Goal: Information Seeking & Learning: Learn about a topic

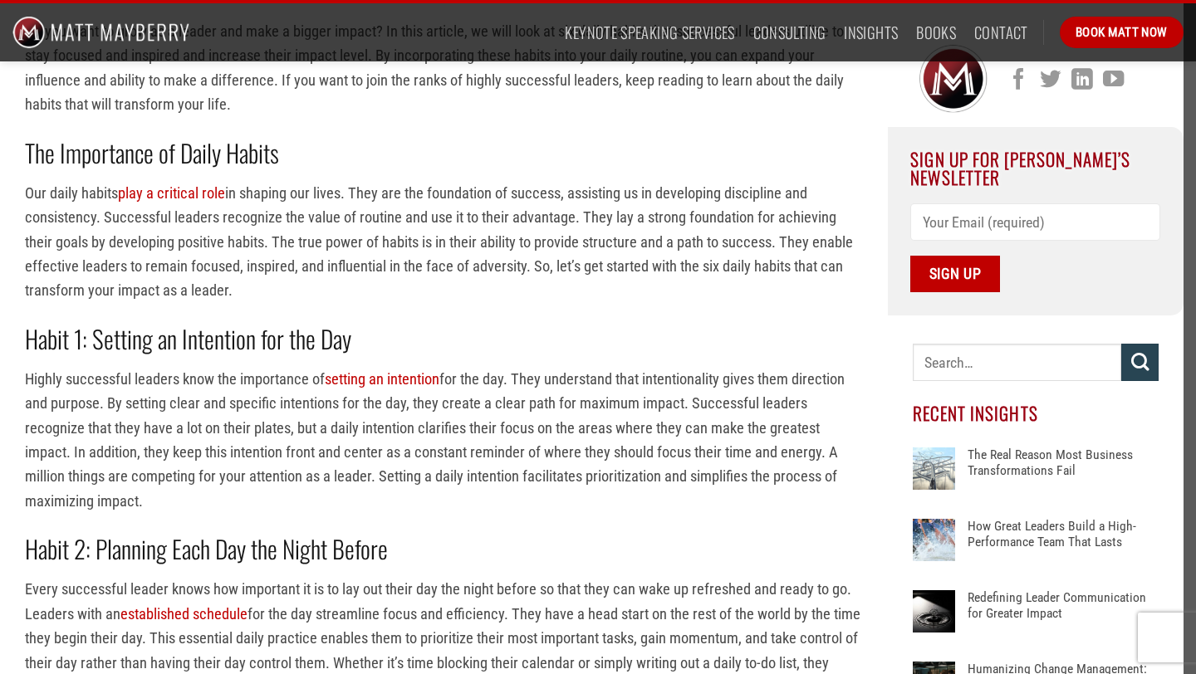
scroll to position [572, 0]
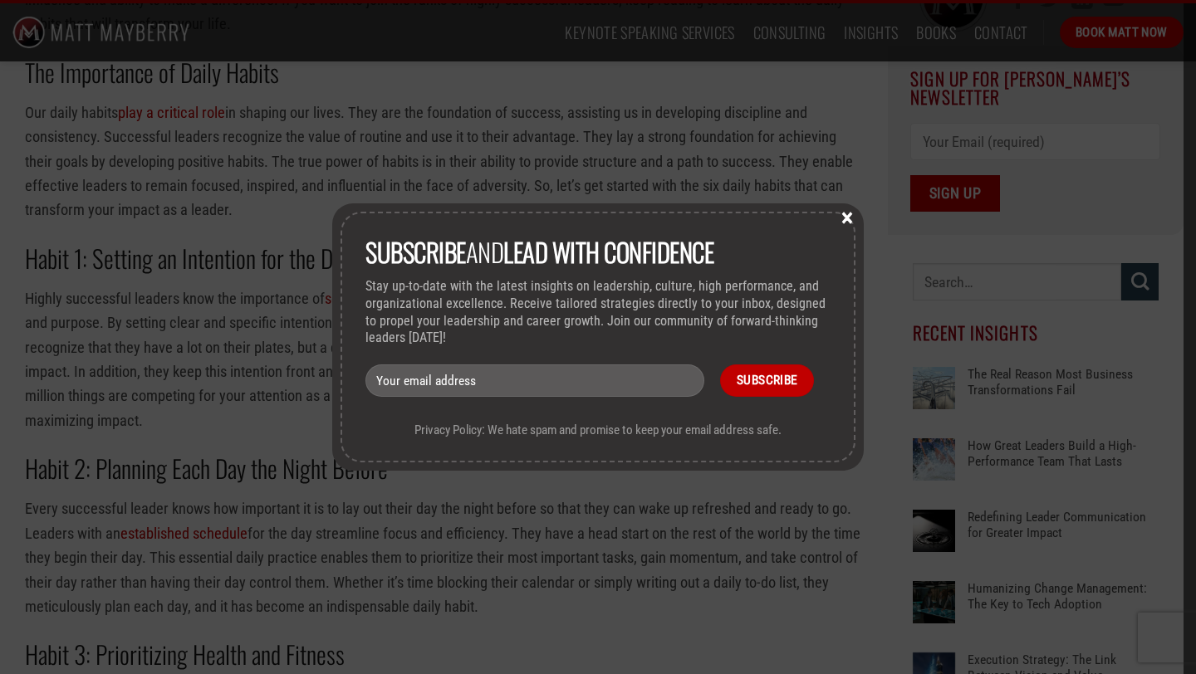
click at [845, 219] on button "×" at bounding box center [847, 216] width 25 height 15
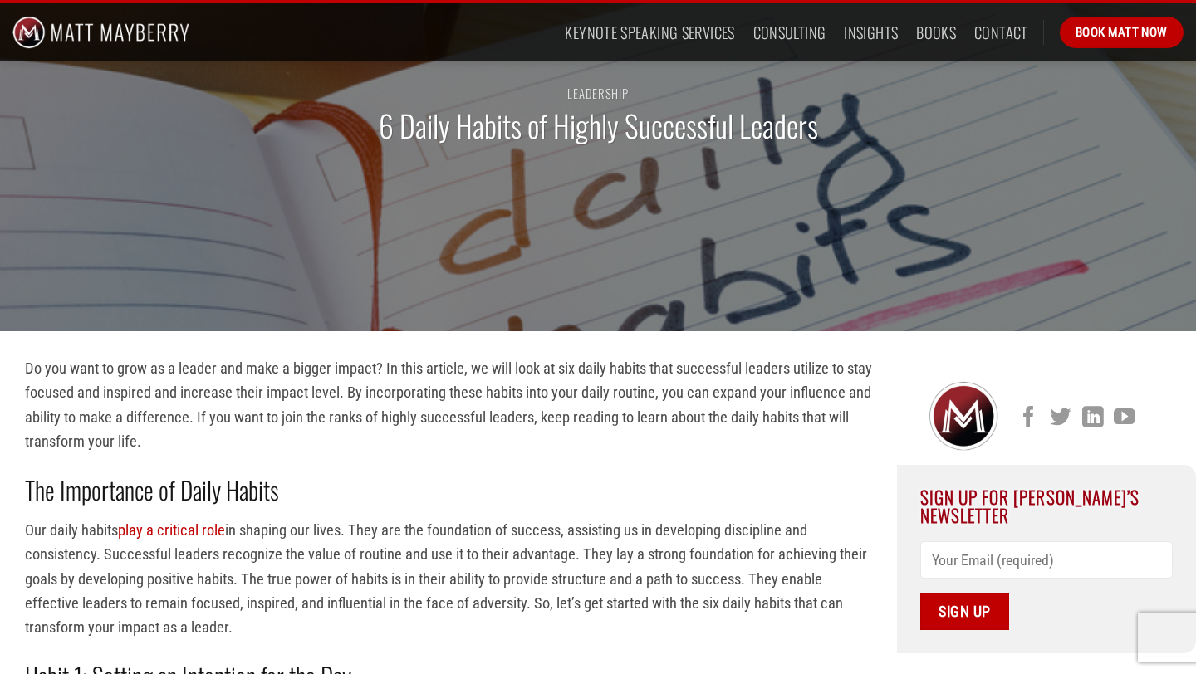
scroll to position [0, 0]
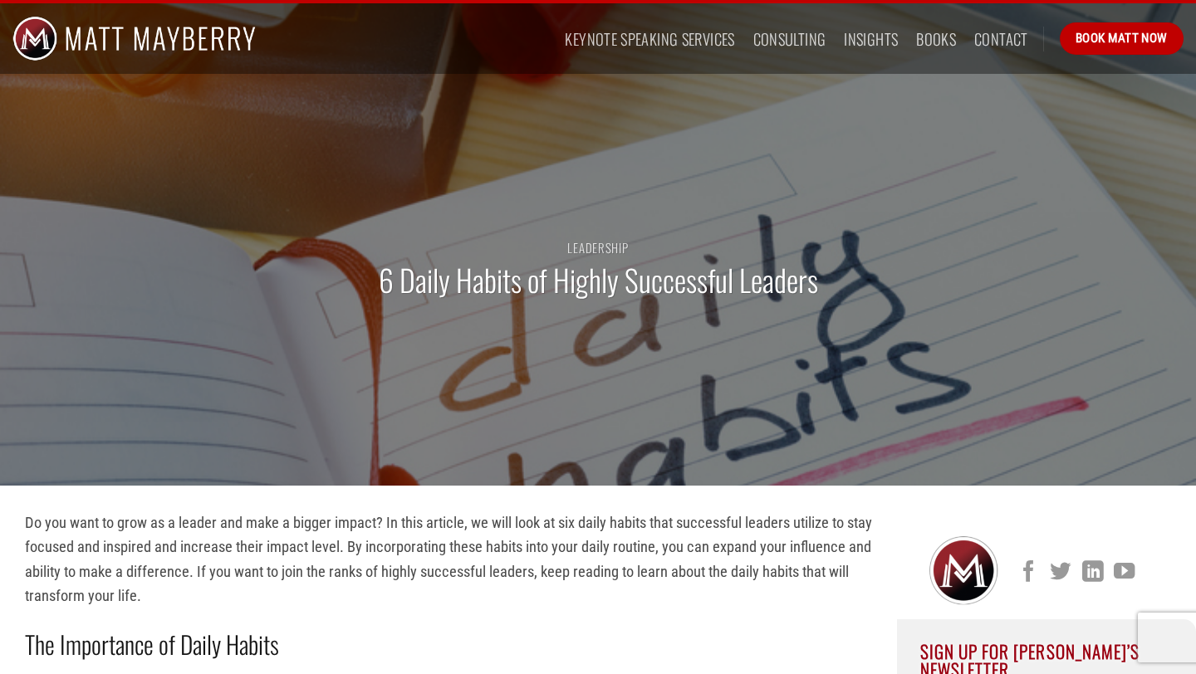
click at [179, 57] on img at bounding box center [133, 38] width 243 height 71
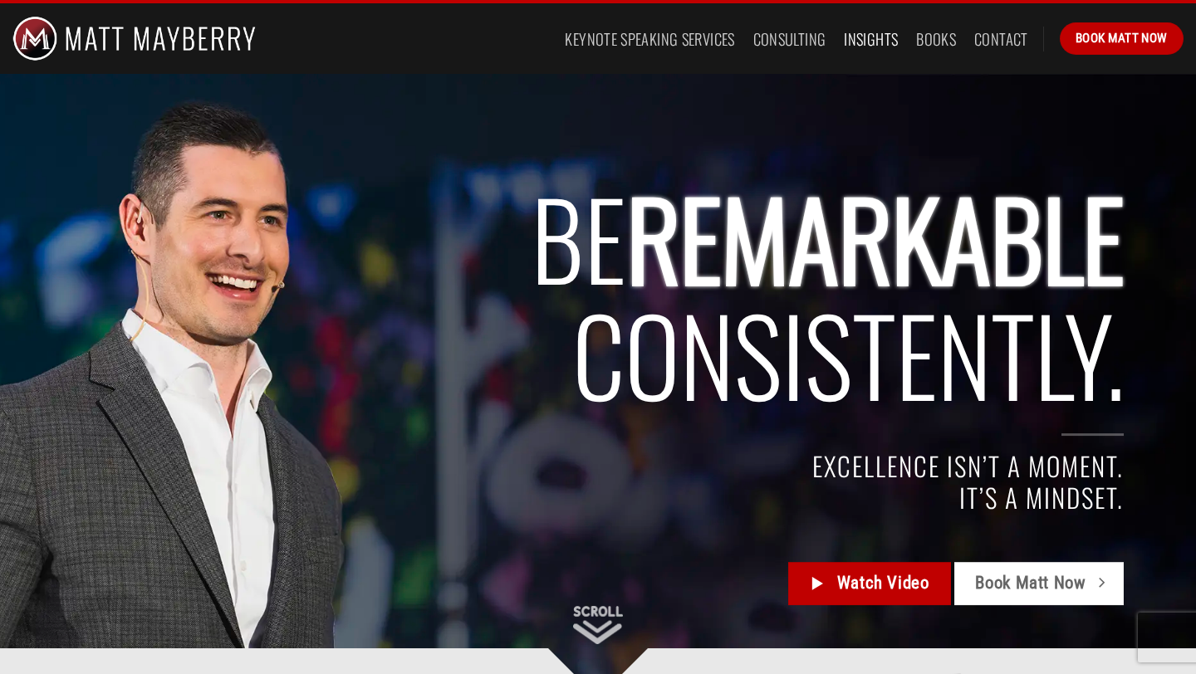
click at [873, 44] on link "Insights" at bounding box center [871, 39] width 54 height 30
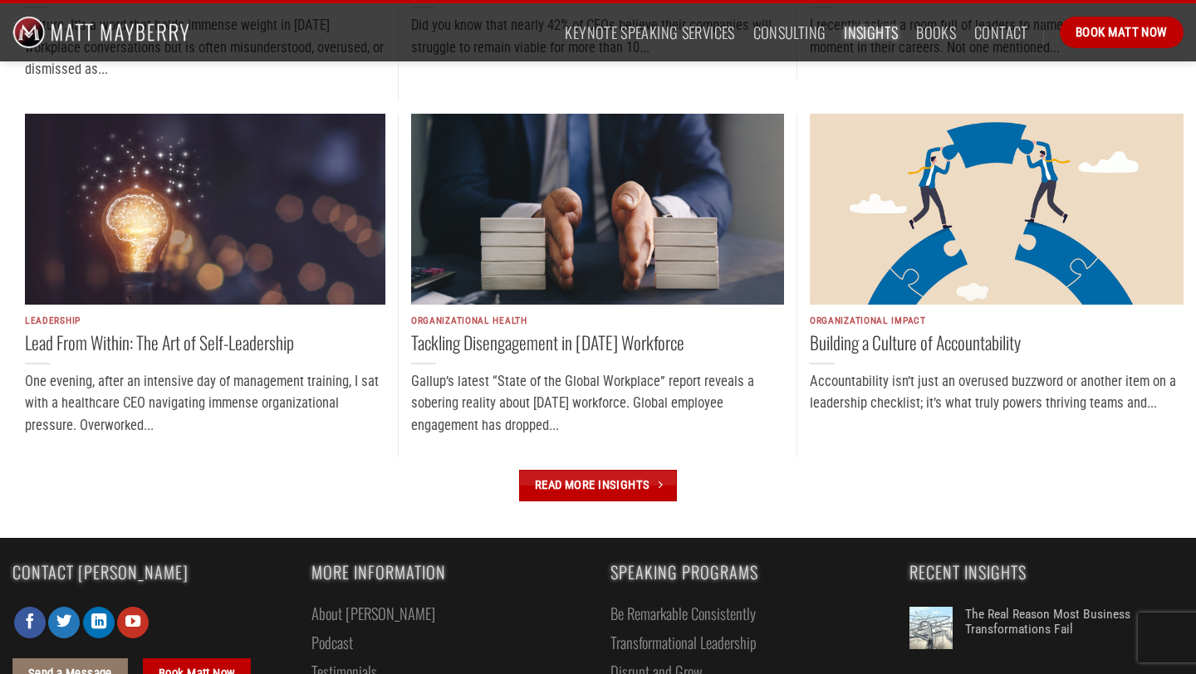
scroll to position [1615, 0]
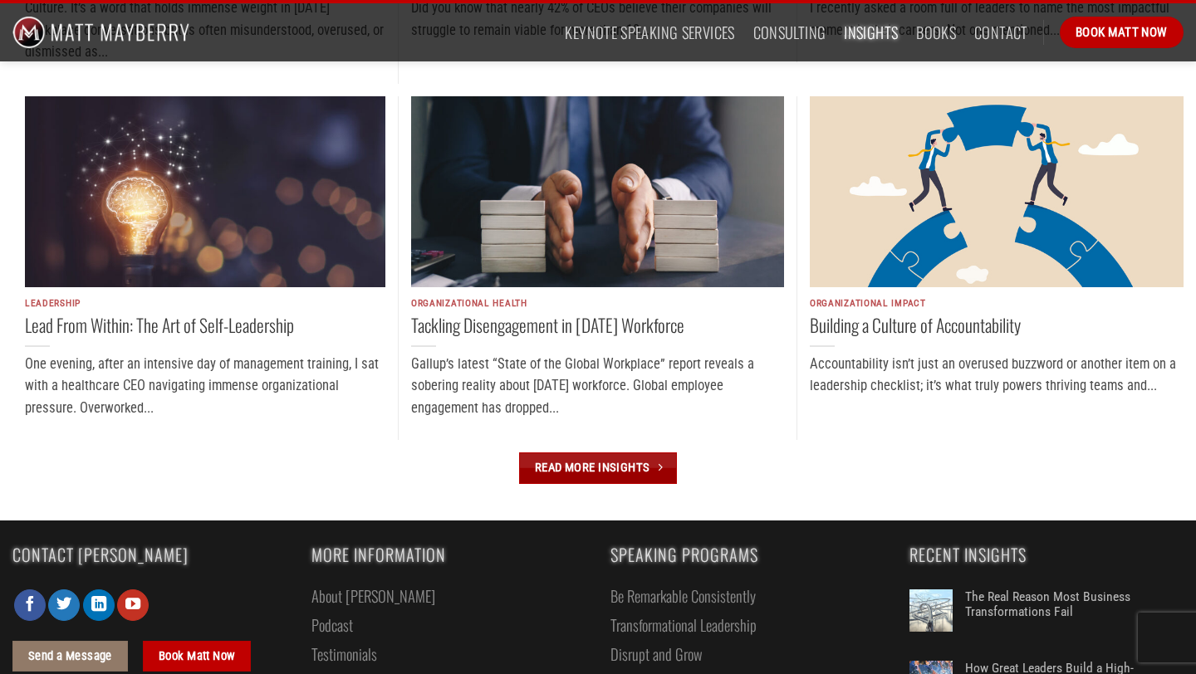
click at [580, 468] on link "Read More Insights" at bounding box center [598, 468] width 158 height 31
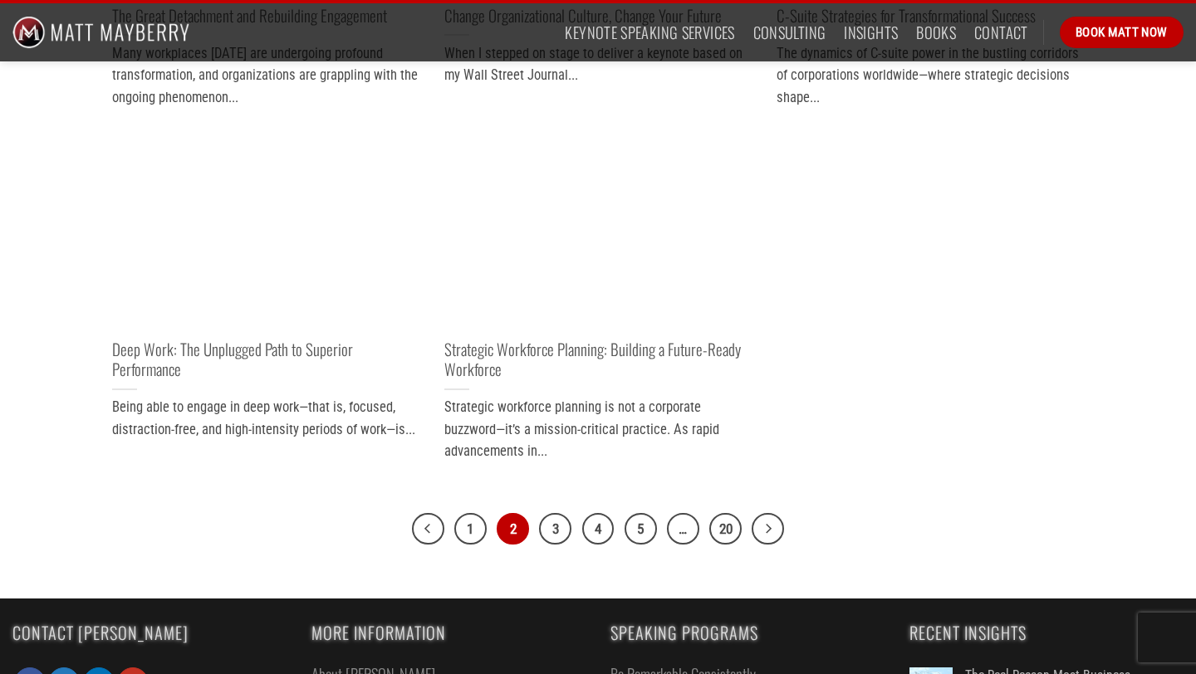
scroll to position [1674, 0]
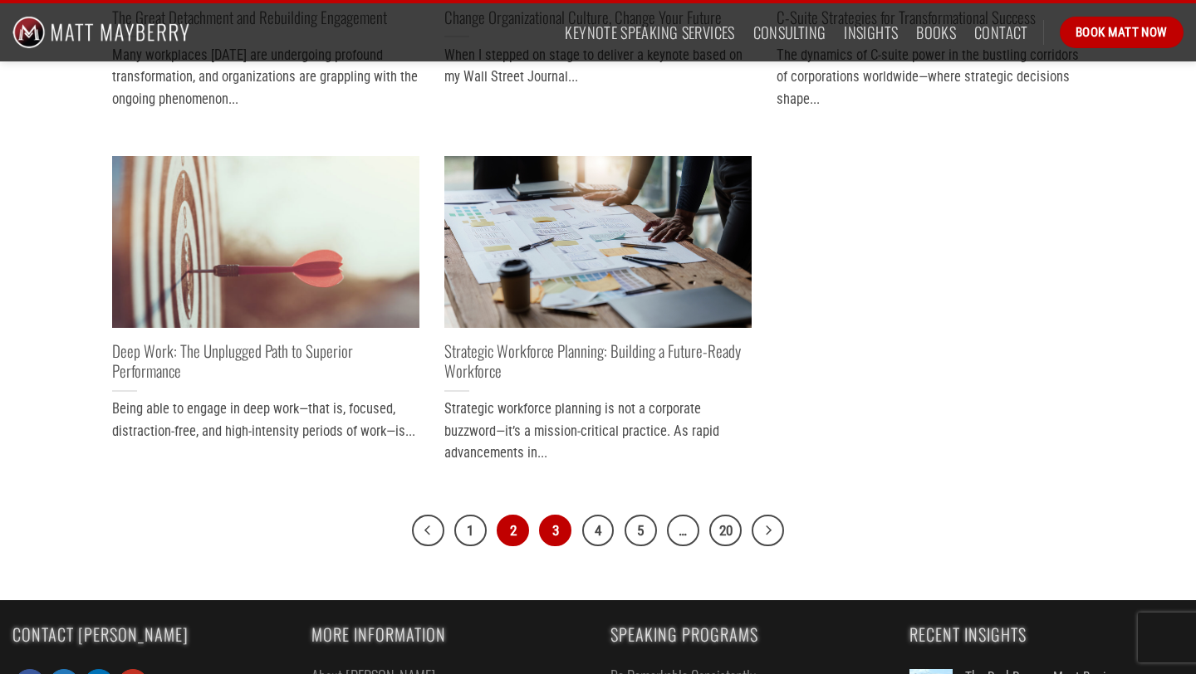
click at [558, 515] on link "3" at bounding box center [555, 531] width 32 height 32
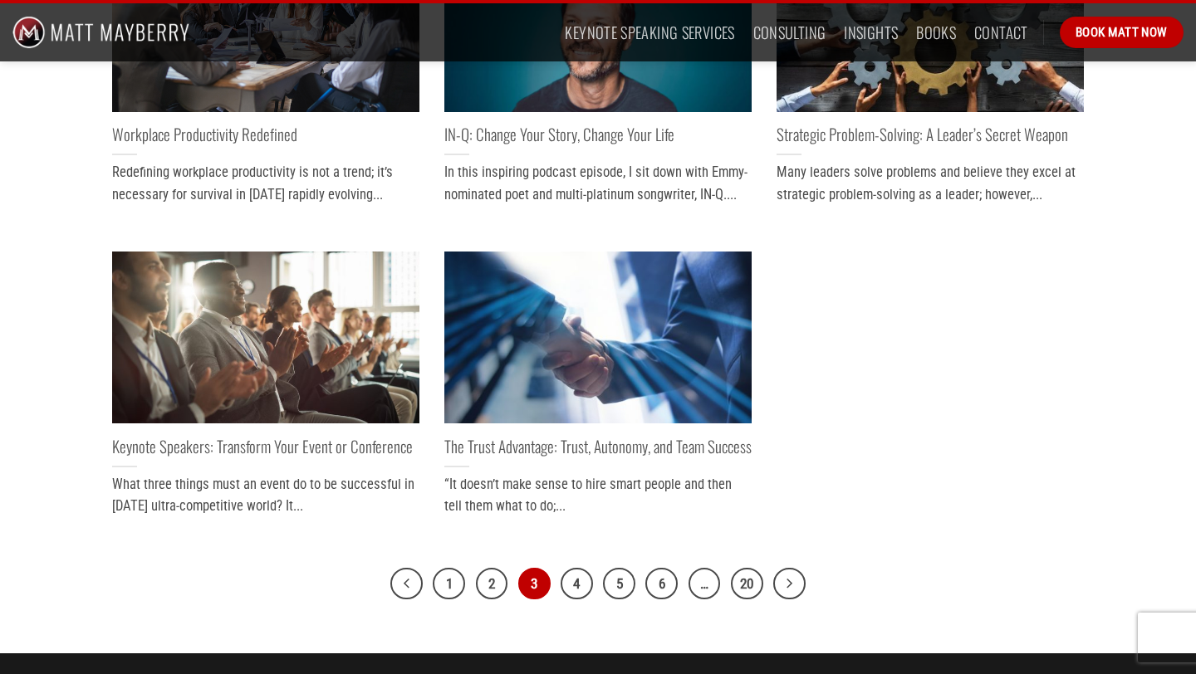
scroll to position [1571, 0]
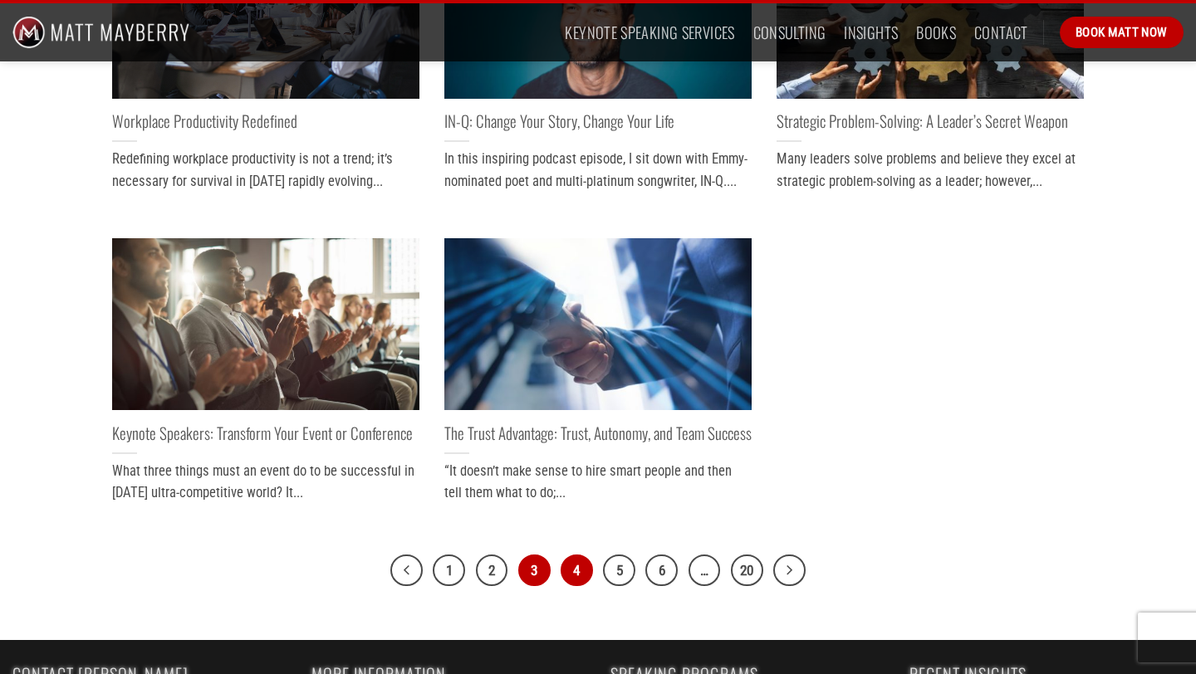
click at [575, 562] on link "4" at bounding box center [577, 571] width 32 height 32
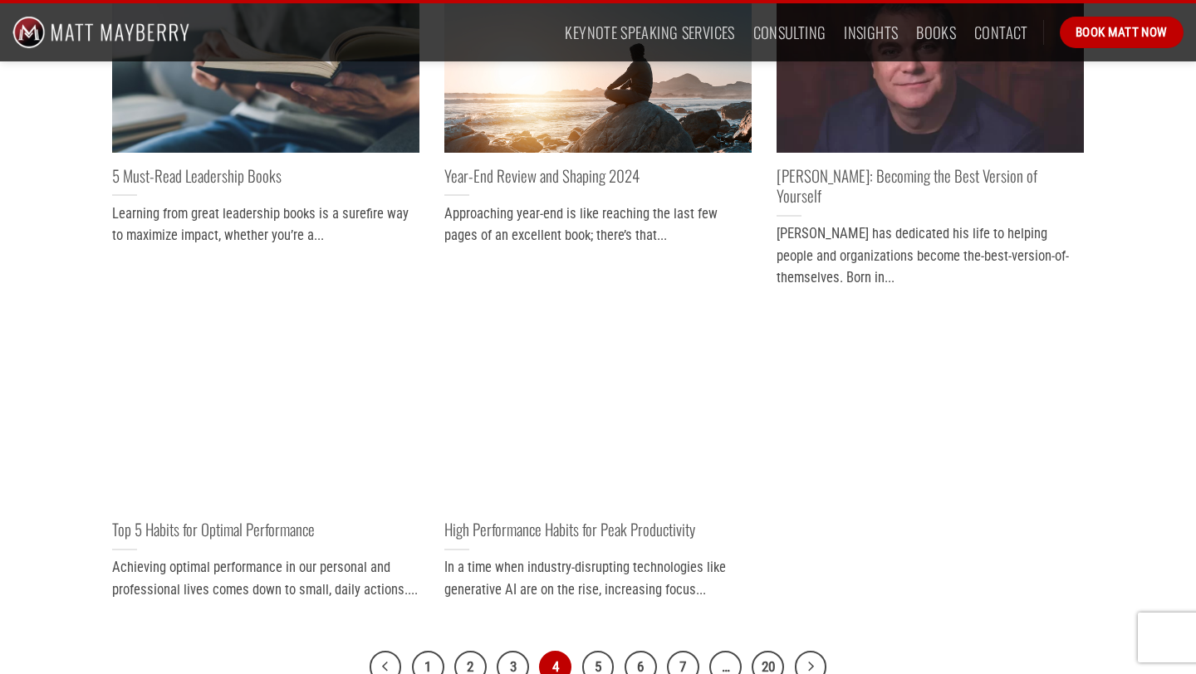
scroll to position [1570, 0]
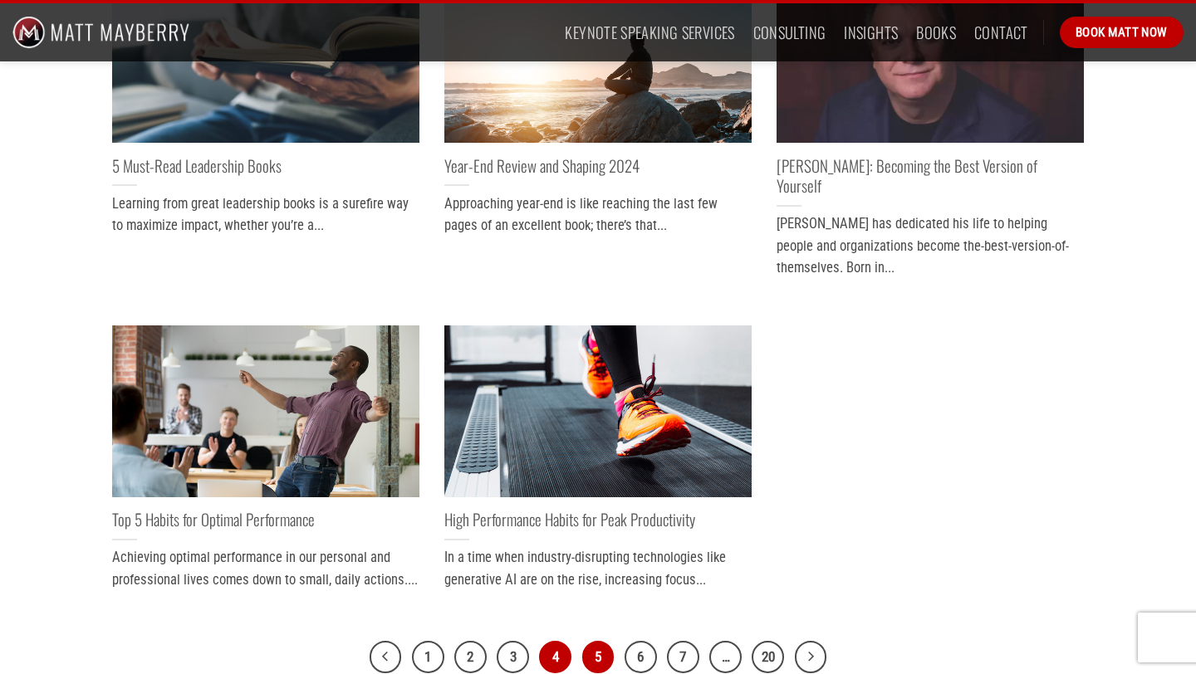
click at [595, 641] on link "5" at bounding box center [598, 657] width 32 height 32
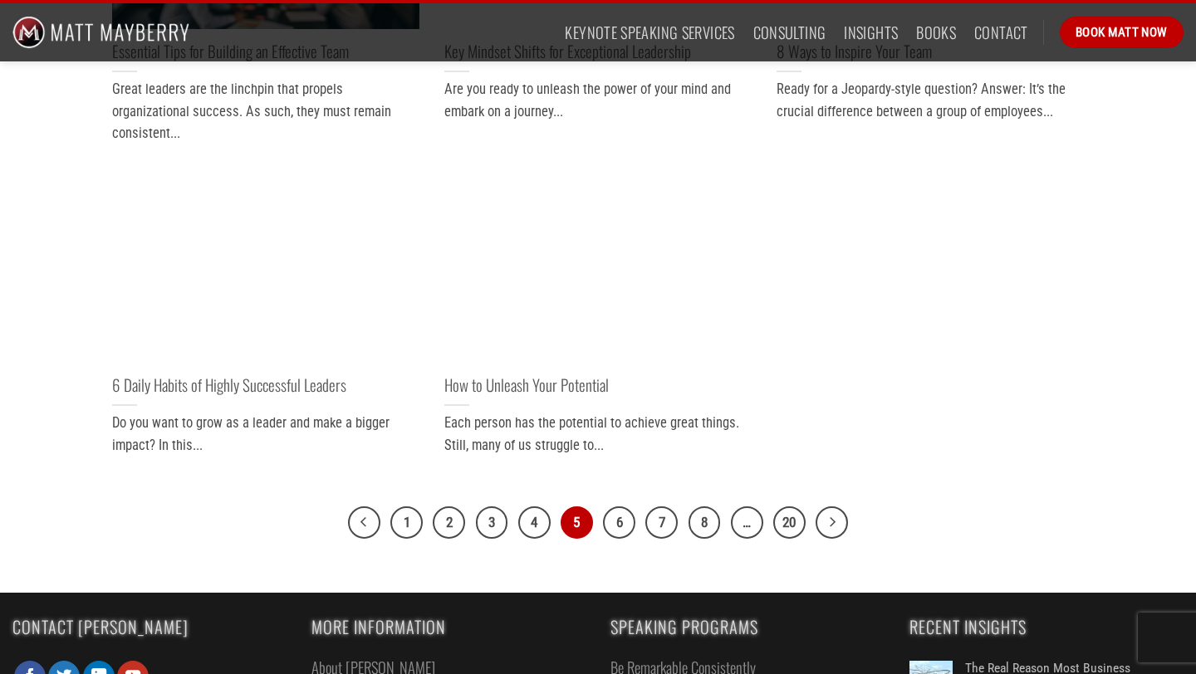
scroll to position [1631, 0]
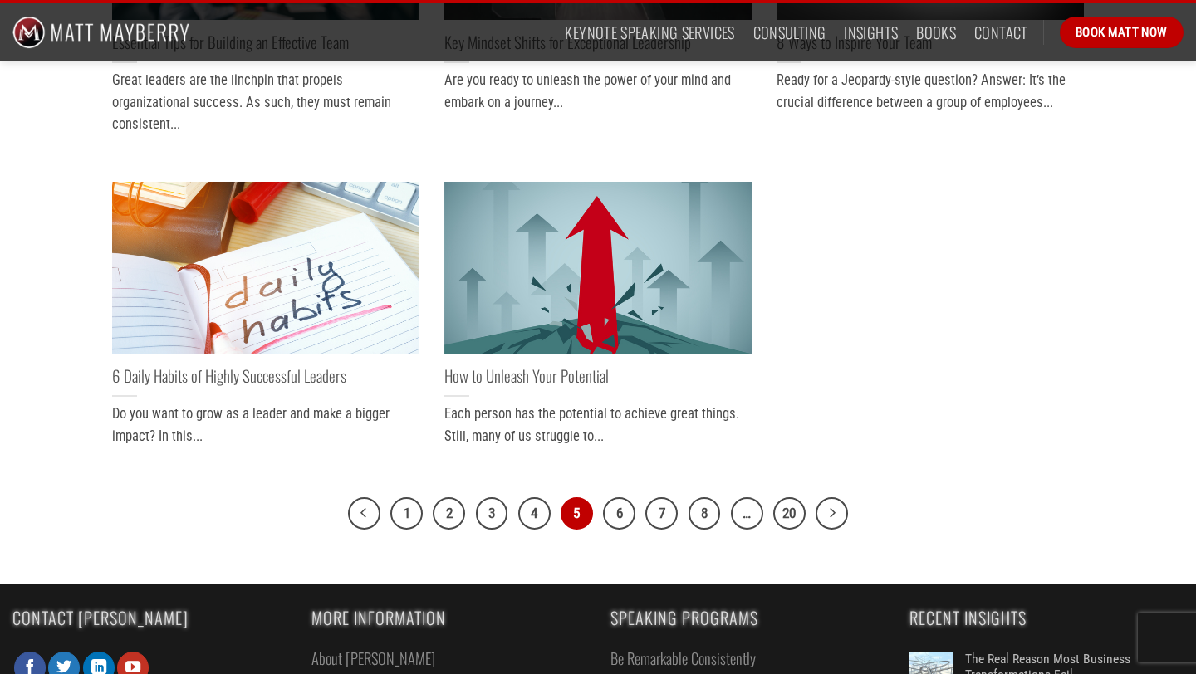
click at [345, 306] on img "6 Daily Habits of Highly Successful Leaders" at bounding box center [265, 268] width 307 height 172
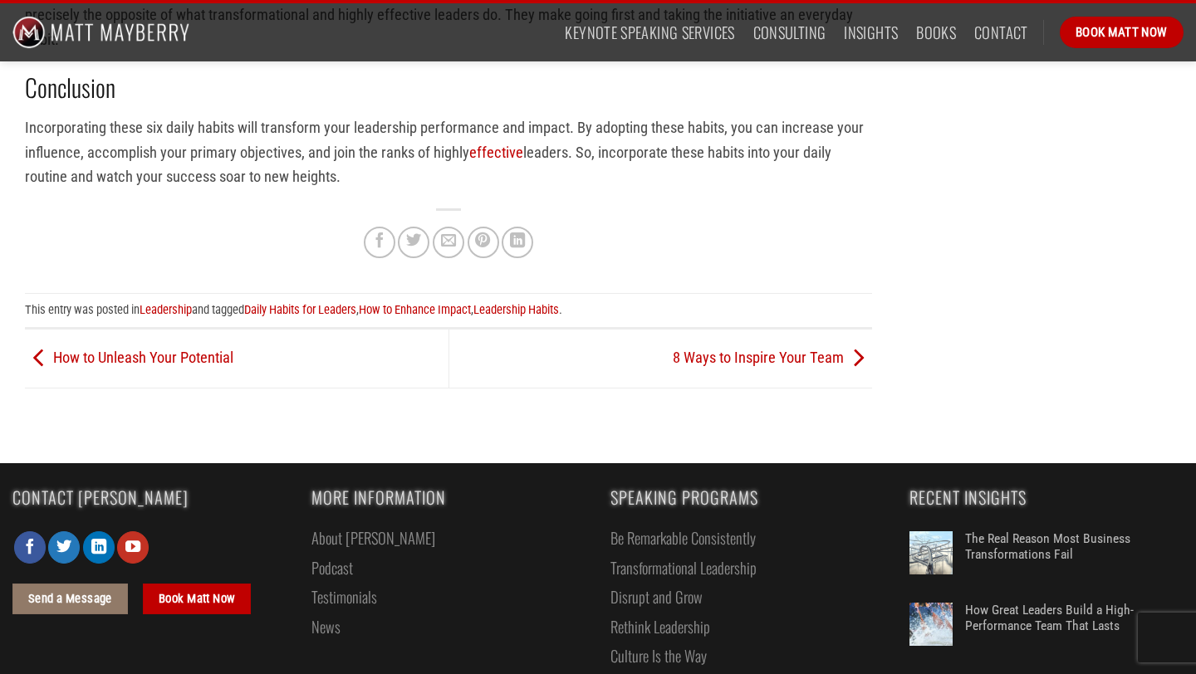
scroll to position [1905, 0]
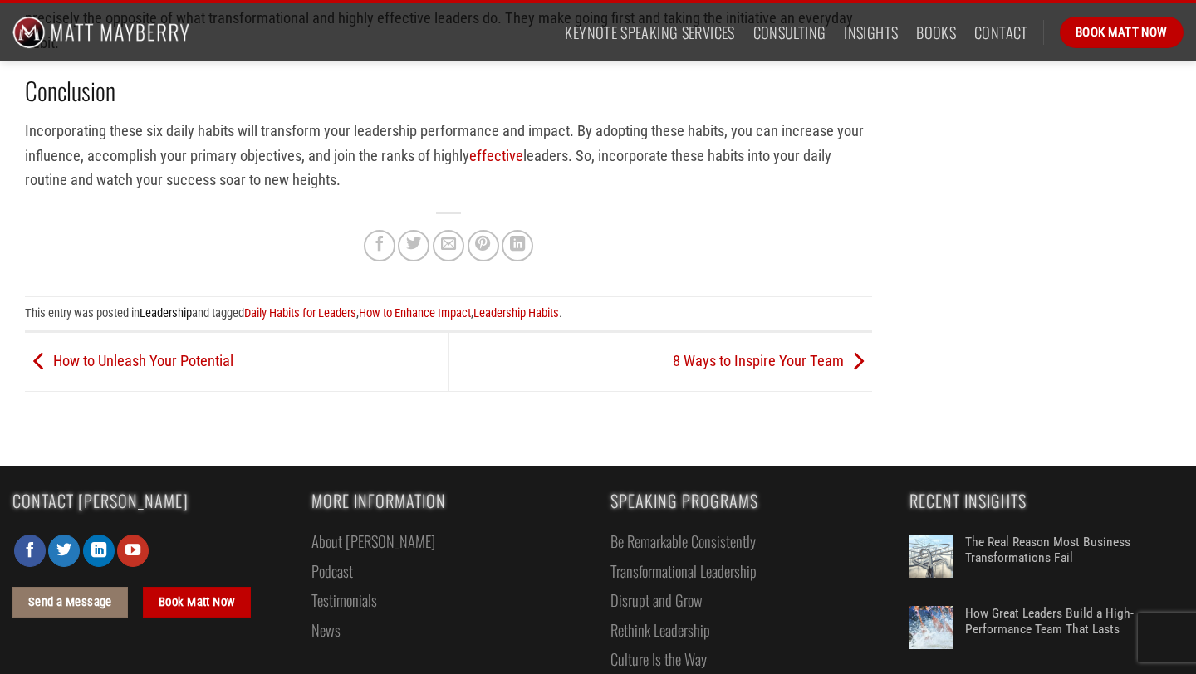
click at [182, 321] on link "Leadership" at bounding box center [166, 313] width 52 height 15
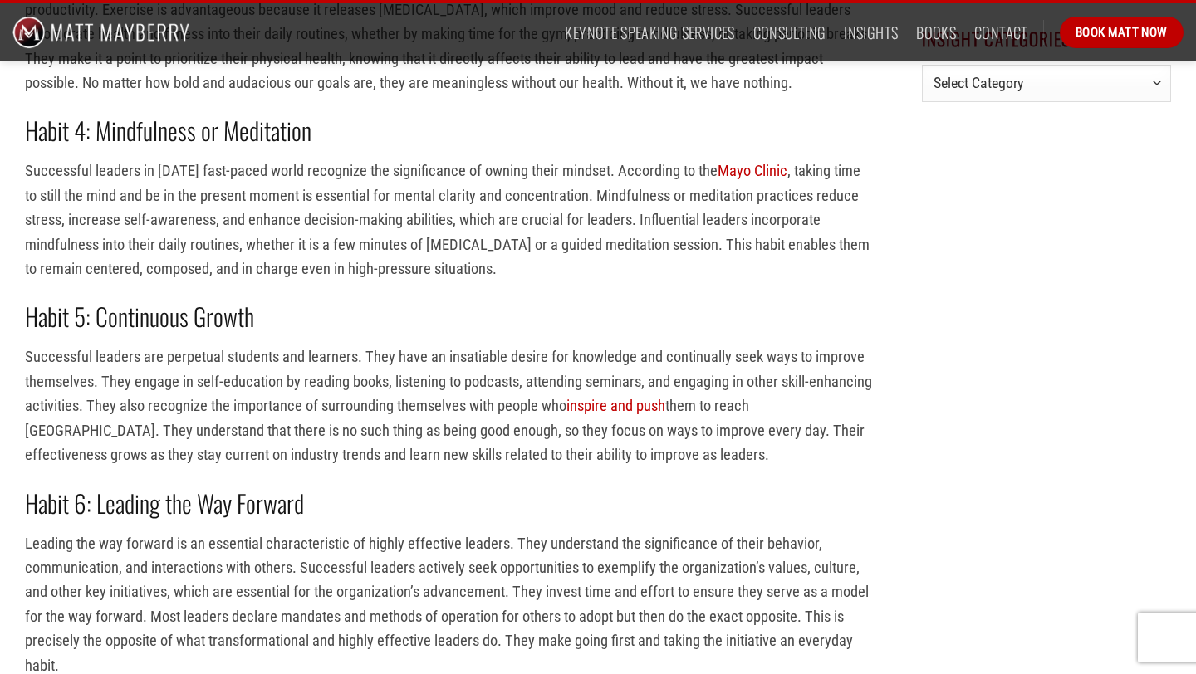
scroll to position [1287, 0]
